Goal: Task Accomplishment & Management: Manage account settings

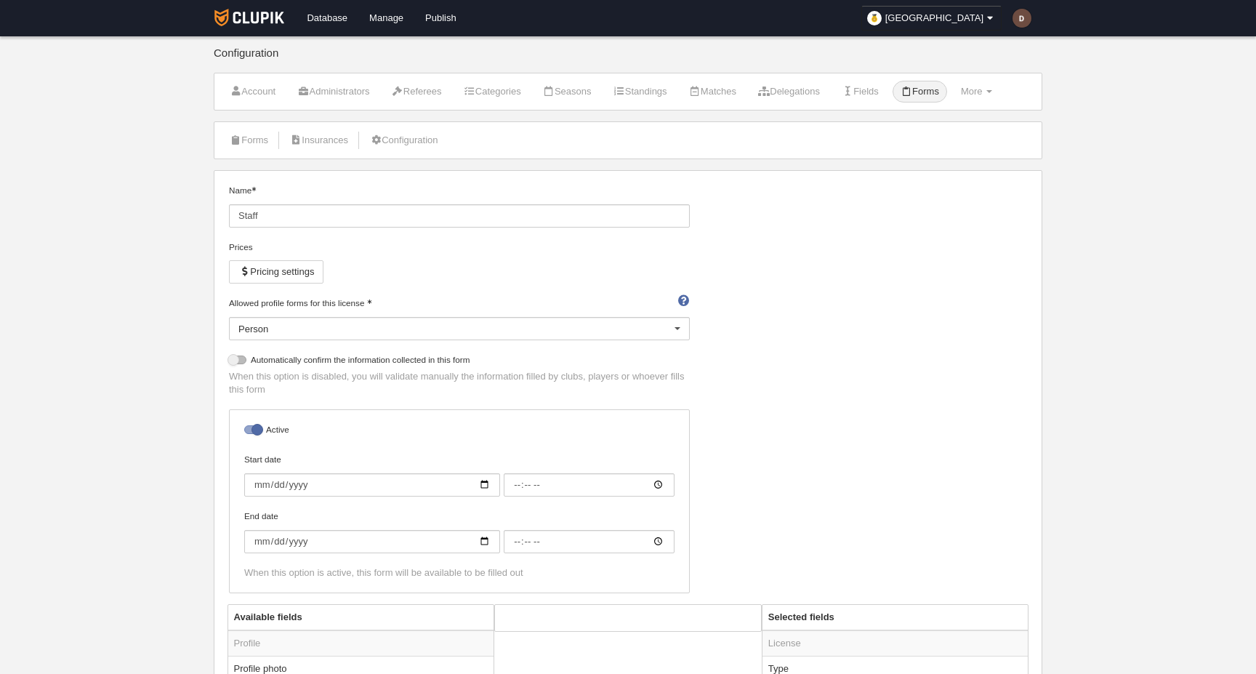
select select "selected"
click at [392, 18] on link "Manage" at bounding box center [386, 18] width 56 height 36
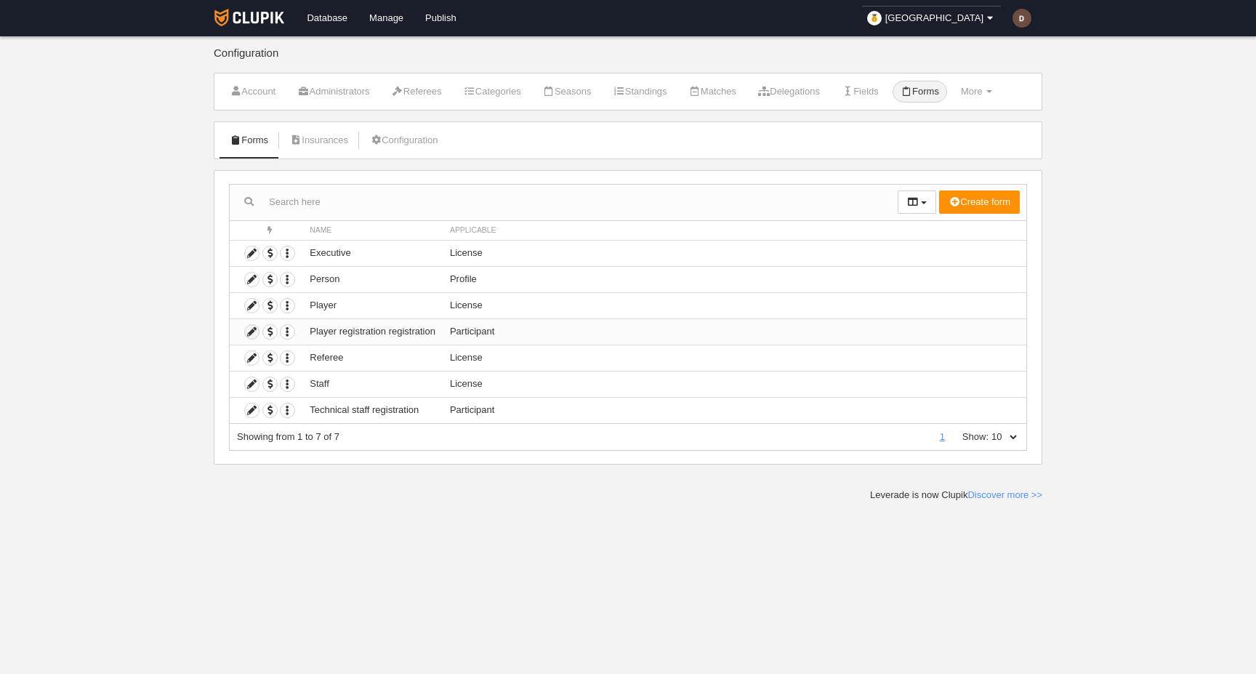
click at [255, 330] on icon at bounding box center [252, 332] width 14 height 14
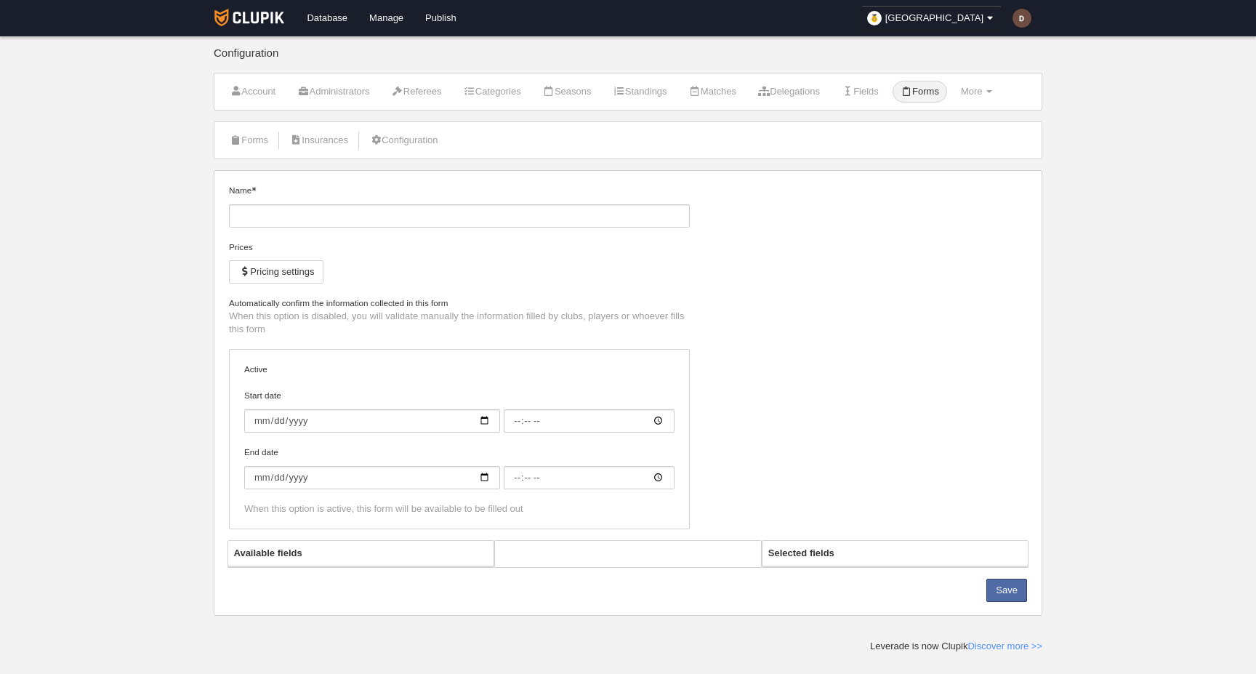
type input "Player registration registration"
checkbox input "true"
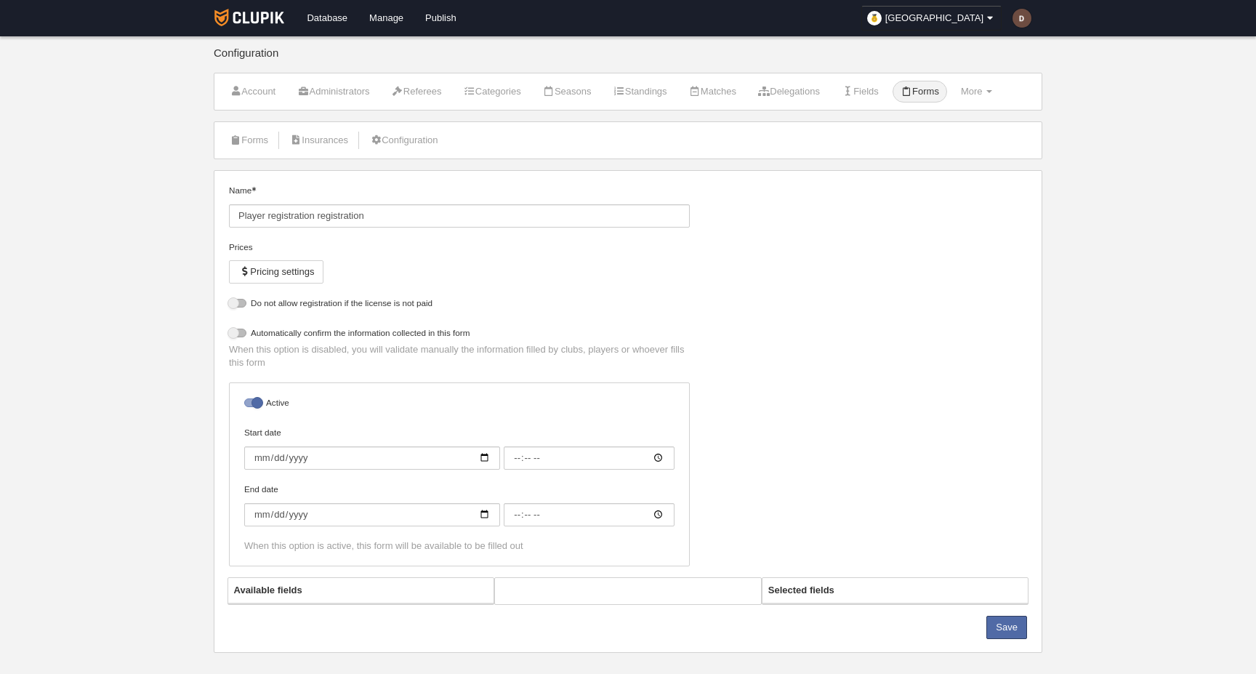
select select "selected"
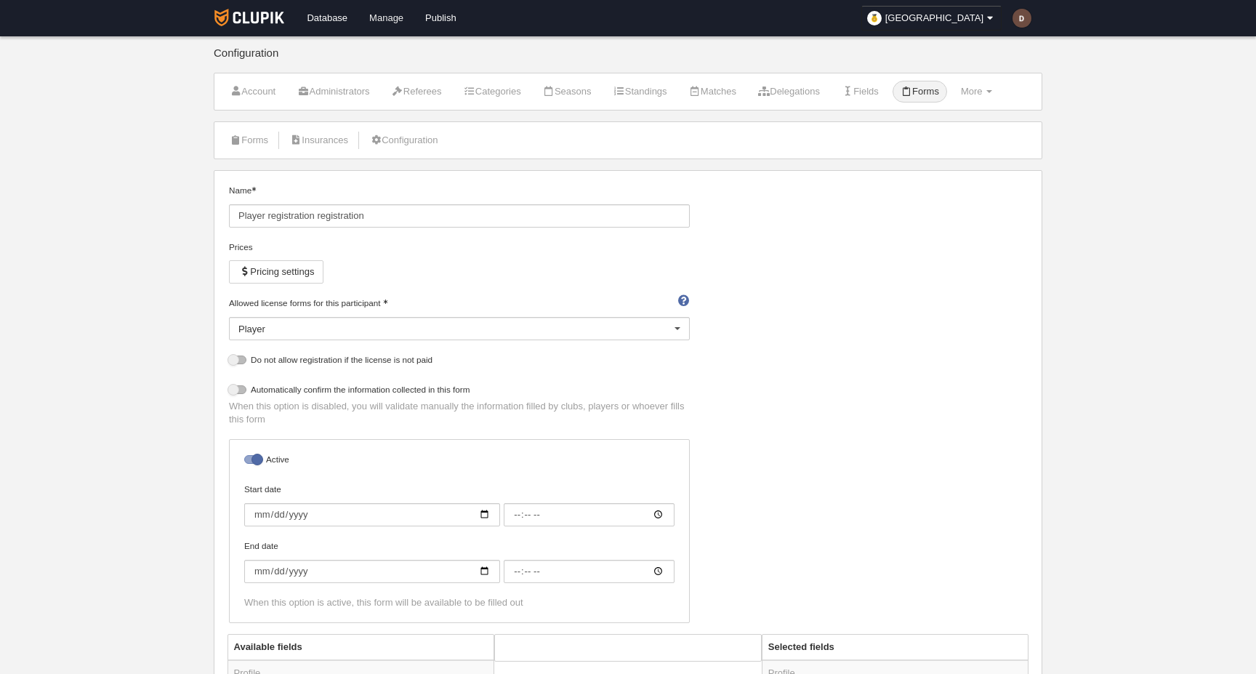
click at [389, 17] on link "Manage" at bounding box center [386, 18] width 56 height 36
